Goal: Task Accomplishment & Management: Use online tool/utility

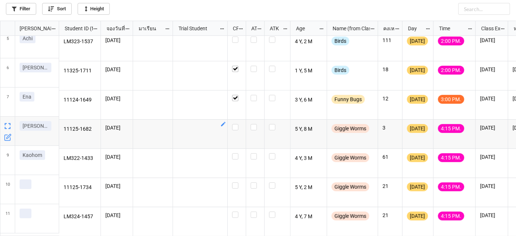
scroll to position [124, 0]
click at [237, 153] on label "grid" at bounding box center [236, 153] width 9 height 0
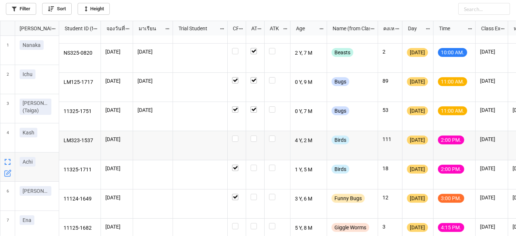
scroll to position [33, 0]
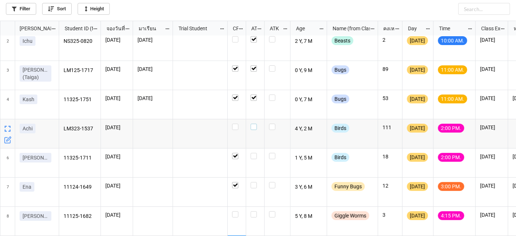
click at [253, 124] on label "grid" at bounding box center [254, 124] width 9 height 0
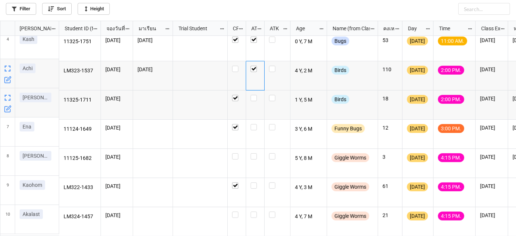
scroll to position [95, 0]
checkbox input "true"
checkbox input "false"
checkbox input "true"
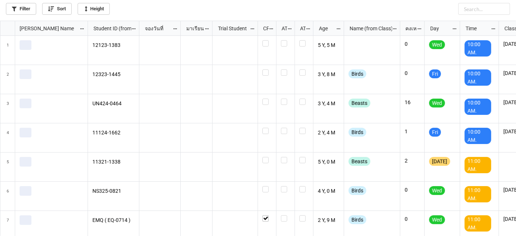
scroll to position [211, 512]
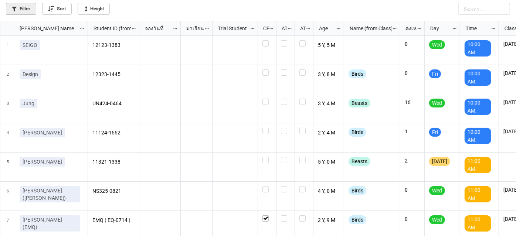
click at [19, 9] on link "Filter" at bounding box center [21, 9] width 30 height 12
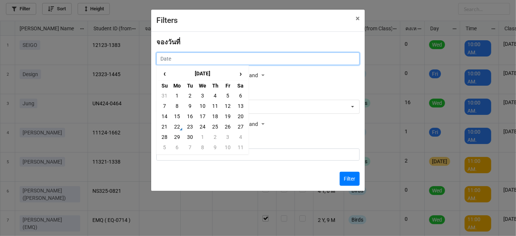
click at [238, 58] on input "text" at bounding box center [257, 58] width 203 height 13
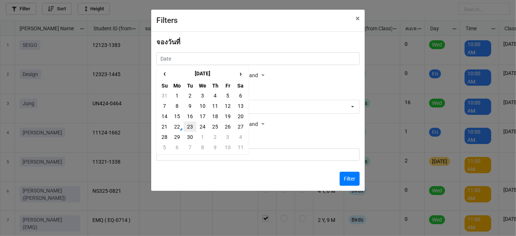
click at [185, 129] on td "23" at bounding box center [190, 127] width 13 height 10
type input "[DATE]"
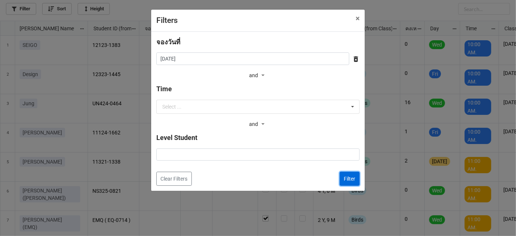
click at [348, 180] on button "Filter" at bounding box center [349, 179] width 20 height 14
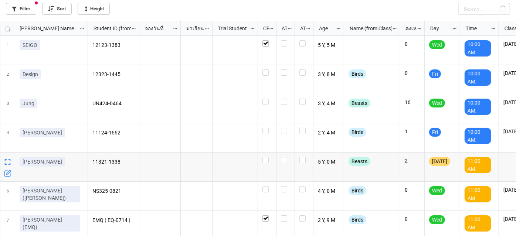
checkbox input "true"
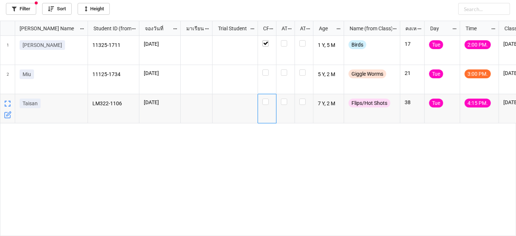
click at [270, 106] on div "grid" at bounding box center [267, 108] width 18 height 29
click at [266, 99] on label "grid" at bounding box center [266, 99] width 9 height 0
click at [266, 69] on label "grid" at bounding box center [266, 69] width 9 height 0
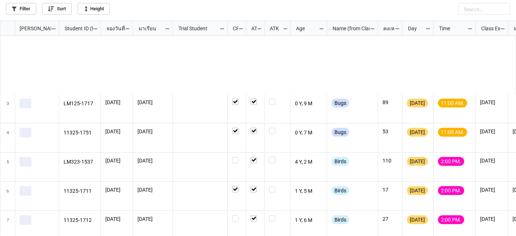
scroll to position [134, 0]
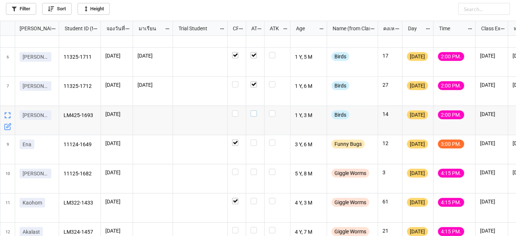
click at [255, 110] on label "grid" at bounding box center [254, 110] width 9 height 0
click at [263, 127] on div "grid" at bounding box center [255, 120] width 18 height 29
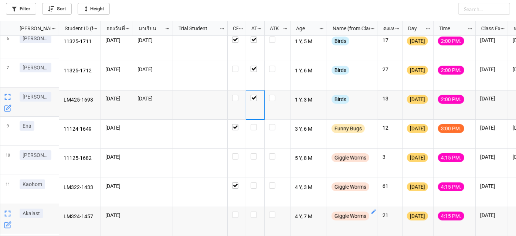
scroll to position [153, 0]
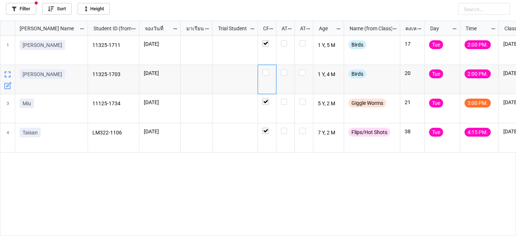
scroll to position [211, 512]
click at [268, 72] on div "grid" at bounding box center [266, 72] width 9 height 6
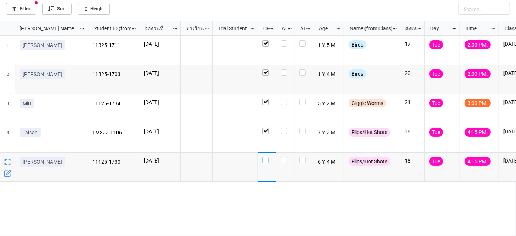
click at [264, 157] on label "grid" at bounding box center [266, 157] width 9 height 0
